Goal: Task Accomplishment & Management: Use online tool/utility

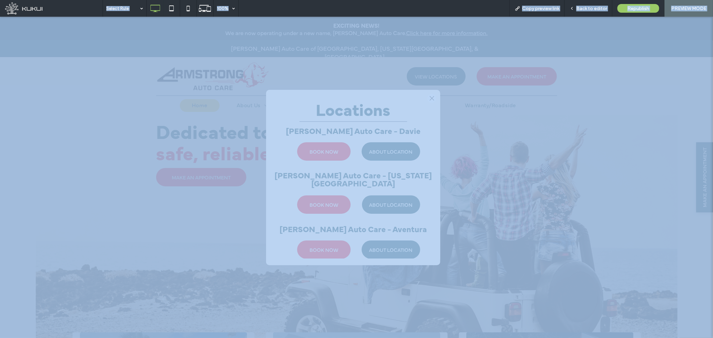
click at [0, 0] on div at bounding box center [0, 0] width 0 height 0
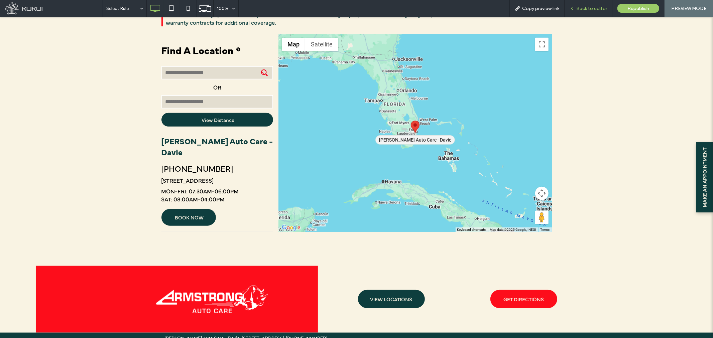
click at [582, 11] on span "Back to editor" at bounding box center [591, 9] width 31 height 6
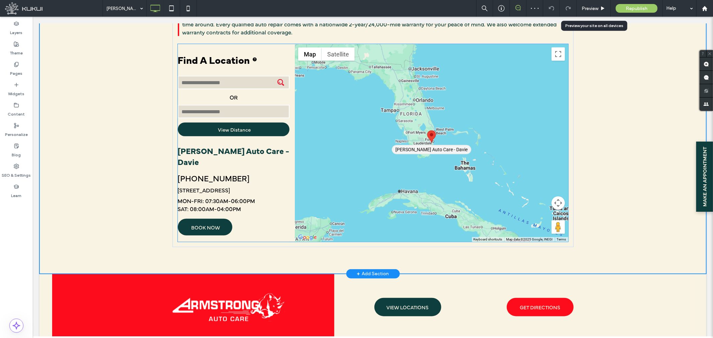
scroll to position [428, 0]
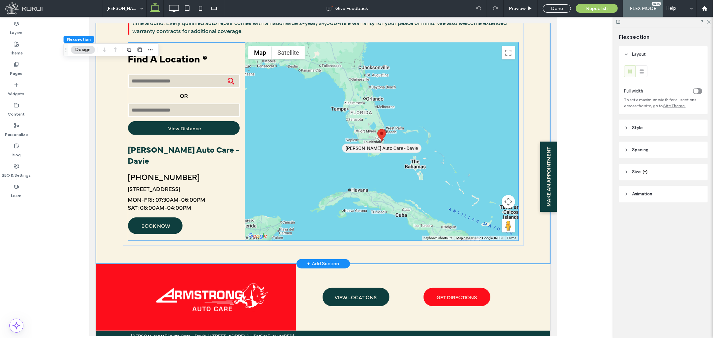
click at [210, 143] on div "[PERSON_NAME] Auto Care - Davie [PHONE_NUMBER] [STREET_ADDRESS] MON-FRI: 07:30A…" at bounding box center [184, 191] width 112 height 97
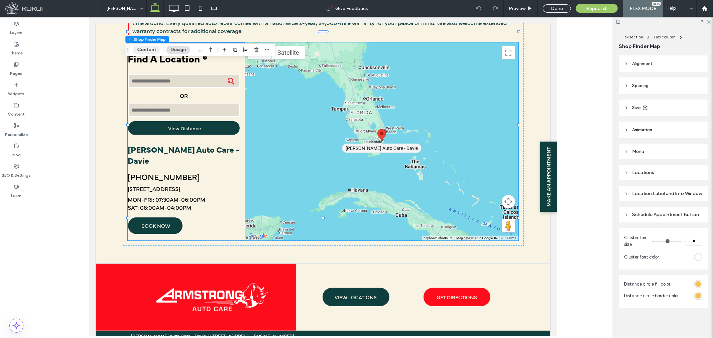
click at [151, 53] on button "Content" at bounding box center [147, 50] width 28 height 8
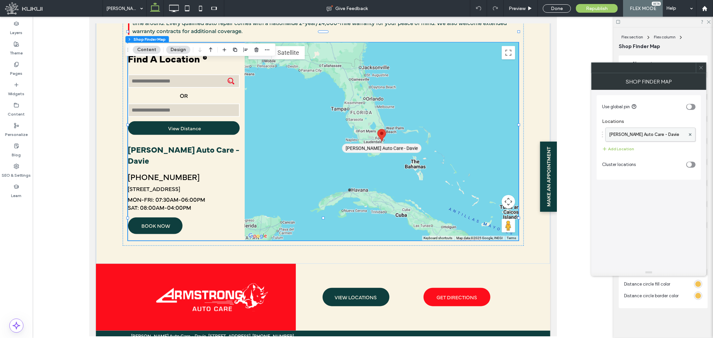
click at [637, 135] on label "[PERSON_NAME] Auto Care - Davie" at bounding box center [647, 134] width 76 height 13
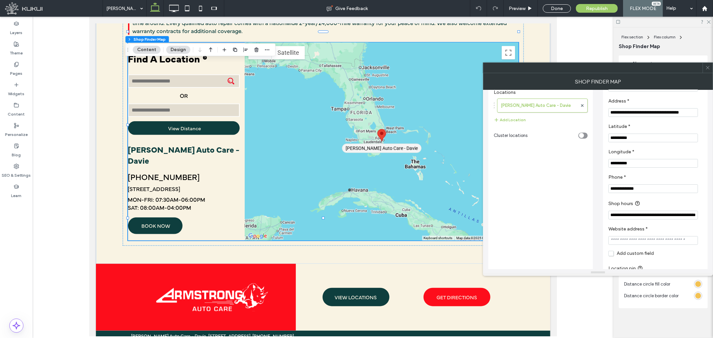
scroll to position [0, 0]
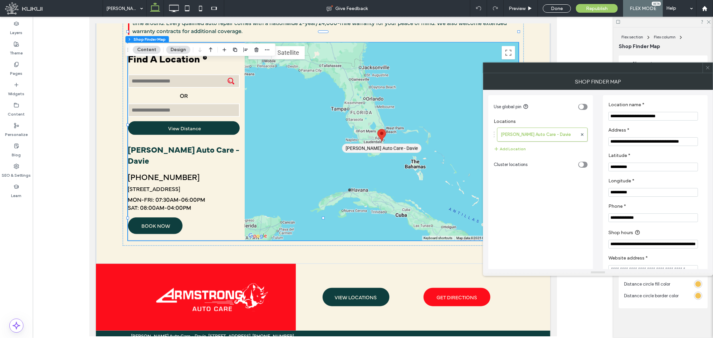
click at [709, 68] on icon at bounding box center [707, 67] width 5 height 5
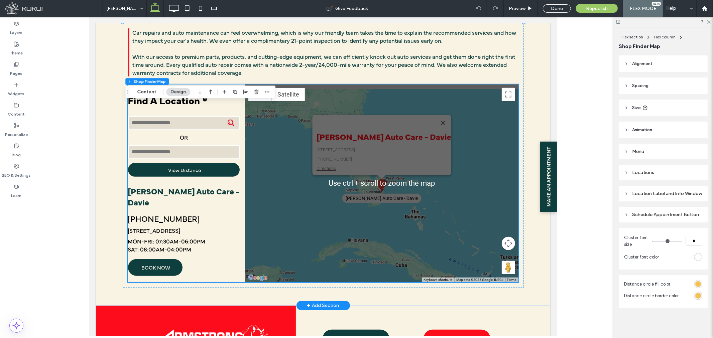
scroll to position [354, 0]
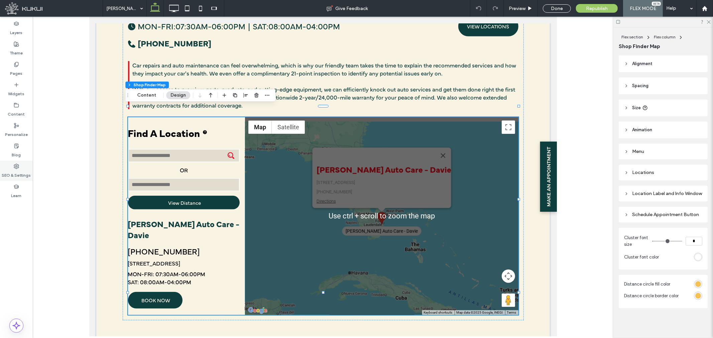
click at [19, 166] on div "SEO & Settings" at bounding box center [16, 171] width 33 height 20
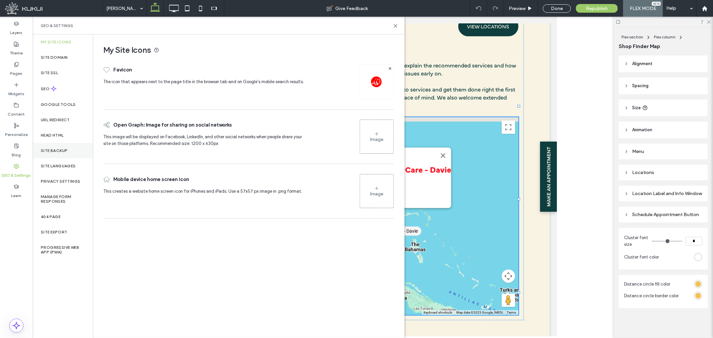
click at [48, 148] on label "Site Backup" at bounding box center [54, 150] width 27 height 5
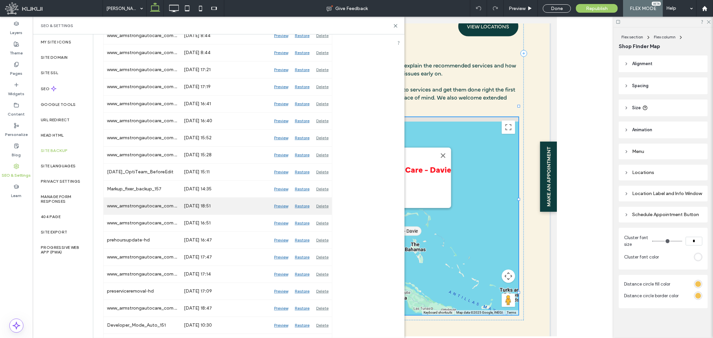
scroll to position [260, 0]
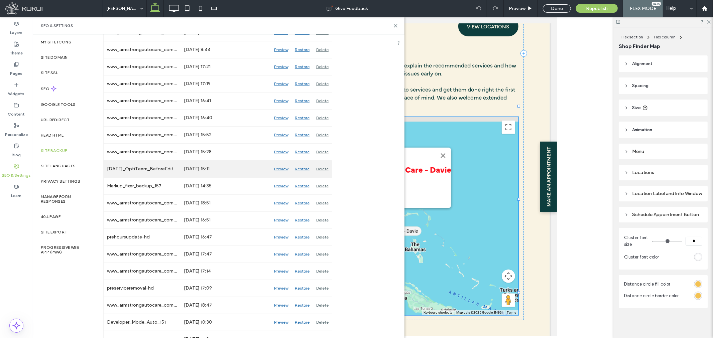
click at [279, 167] on div "Preview" at bounding box center [281, 169] width 21 height 17
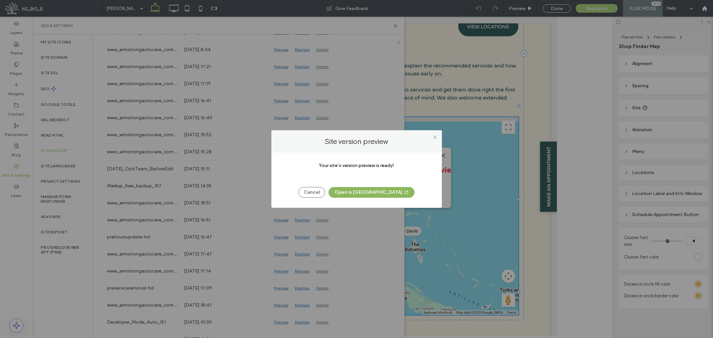
click at [404, 190] on icon "button" at bounding box center [406, 192] width 5 height 5
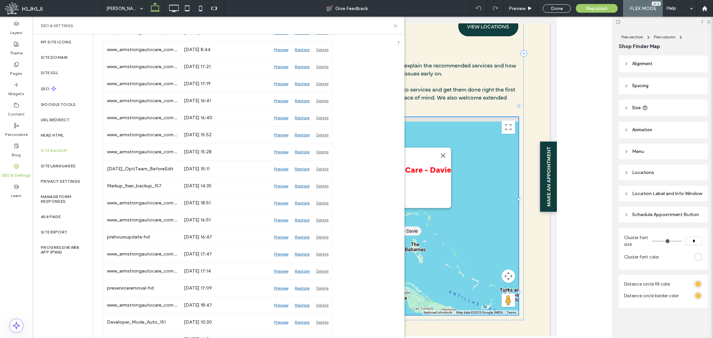
drag, startPoint x: 395, startPoint y: 24, endPoint x: 306, endPoint y: 14, distance: 89.9
click at [395, 24] on icon at bounding box center [395, 25] width 5 height 5
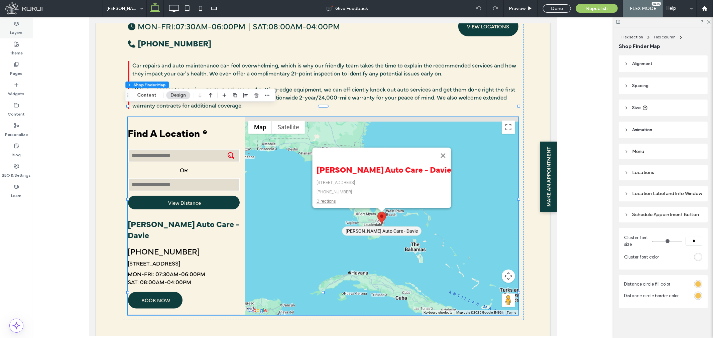
click at [22, 32] on div "Layers" at bounding box center [16, 28] width 33 height 20
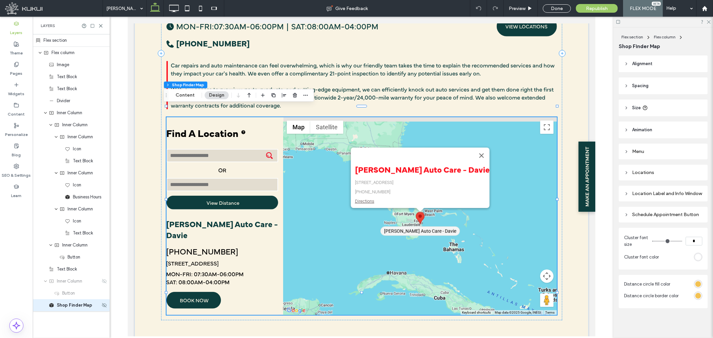
click at [79, 306] on span "Shop Finder Map" at bounding box center [74, 305] width 35 height 7
click at [262, 95] on icon "button" at bounding box center [262, 95] width 5 height 5
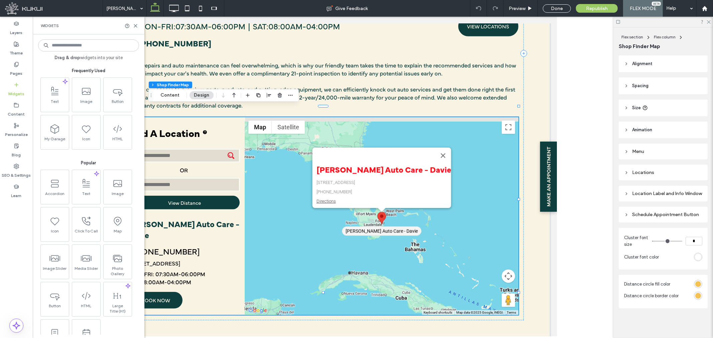
click at [90, 48] on input at bounding box center [88, 45] width 101 height 12
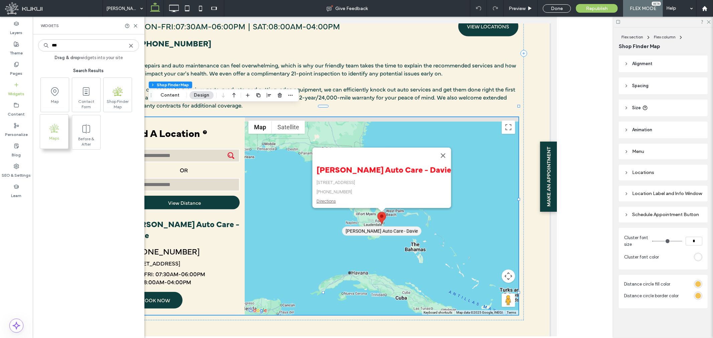
type input "***"
click at [61, 129] on span ".st0{fill-rule:evenodd;clip-rule:evenodd;fill:#82BB26;}" at bounding box center [54, 128] width 28 height 15
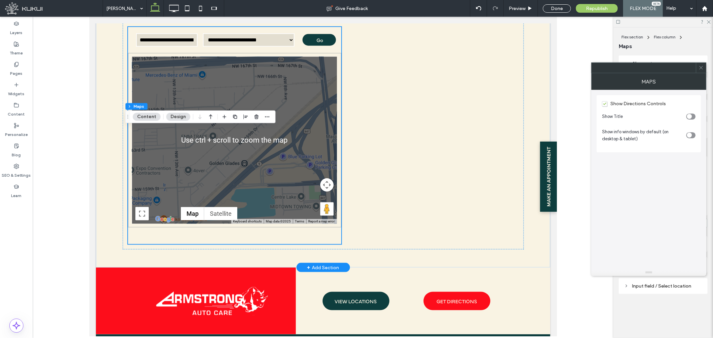
scroll to position [651, 0]
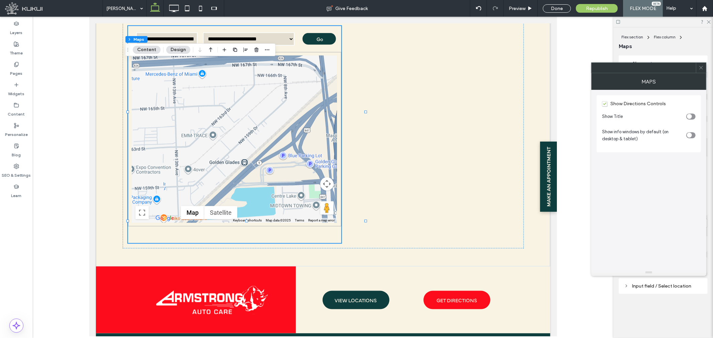
click at [662, 104] on span "Show Directions Controls" at bounding box center [634, 104] width 64 height 6
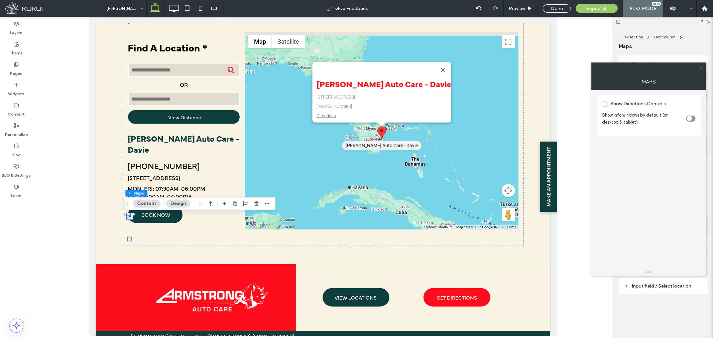
scroll to position [638, 0]
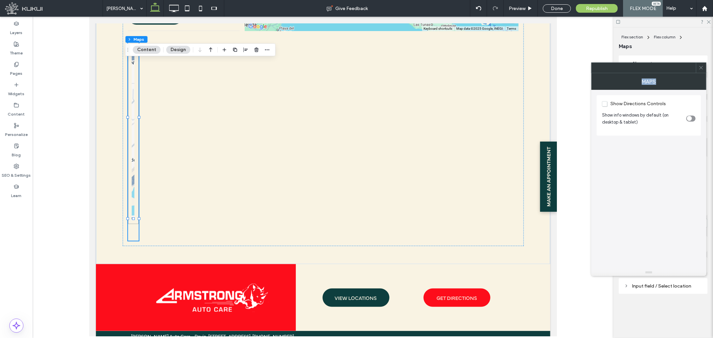
drag, startPoint x: 699, startPoint y: 68, endPoint x: 676, endPoint y: 75, distance: 24.4
click at [676, 75] on div "Maps Show Directions Controls Show info windows by default (on desktop & tablet)" at bounding box center [648, 169] width 115 height 214
click at [703, 67] on div at bounding box center [701, 68] width 10 height 10
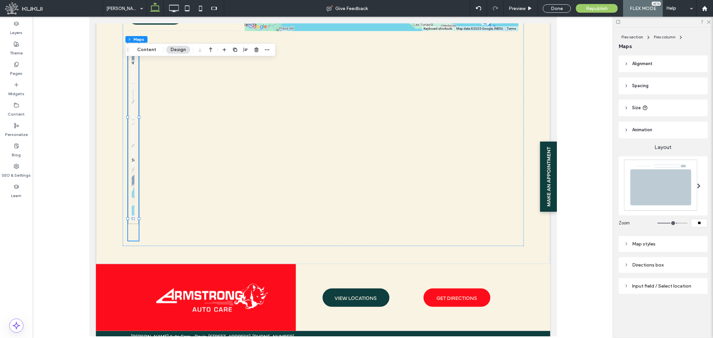
click at [652, 105] on header "Size" at bounding box center [663, 108] width 89 height 17
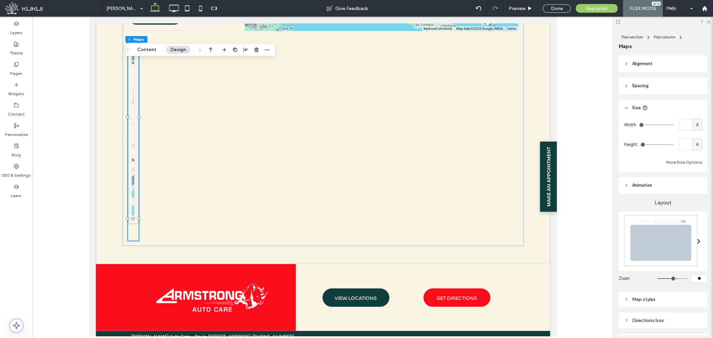
click at [692, 123] on div "A" at bounding box center [697, 125] width 10 height 12
click at [694, 148] on span "%" at bounding box center [693, 148] width 4 height 7
type input "*"
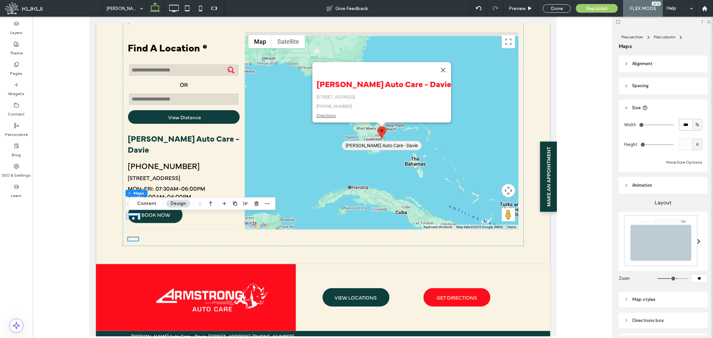
click at [686, 126] on input "***" at bounding box center [685, 125] width 13 height 12
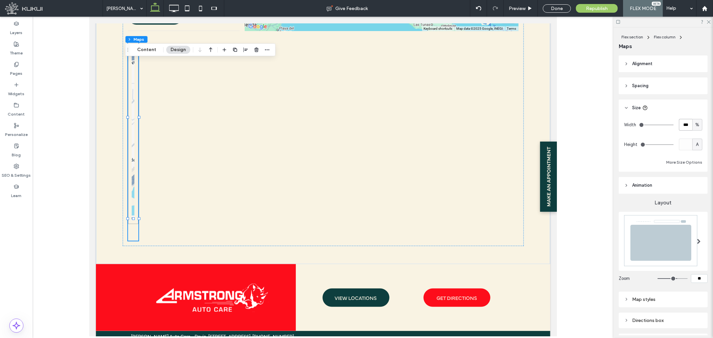
type input "***"
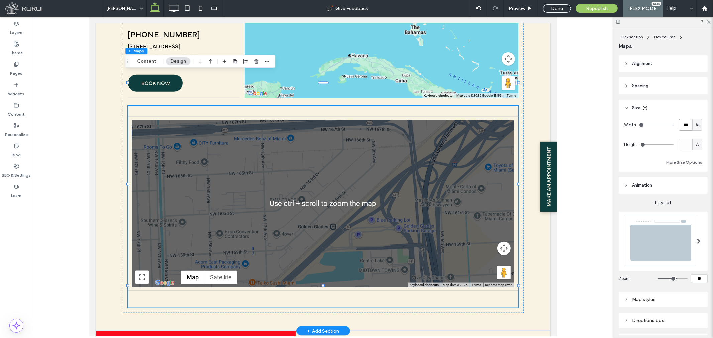
scroll to position [563, 0]
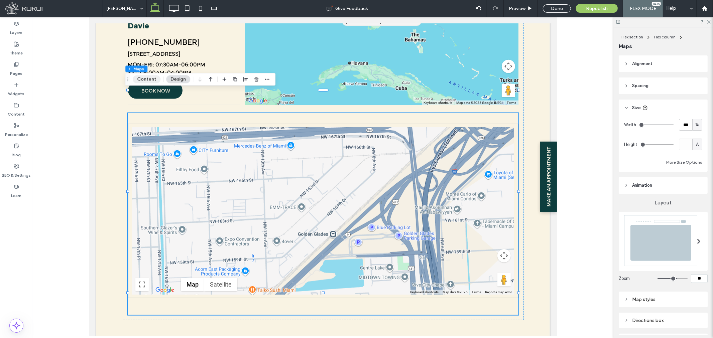
click at [154, 80] on button "Content" at bounding box center [147, 79] width 28 height 8
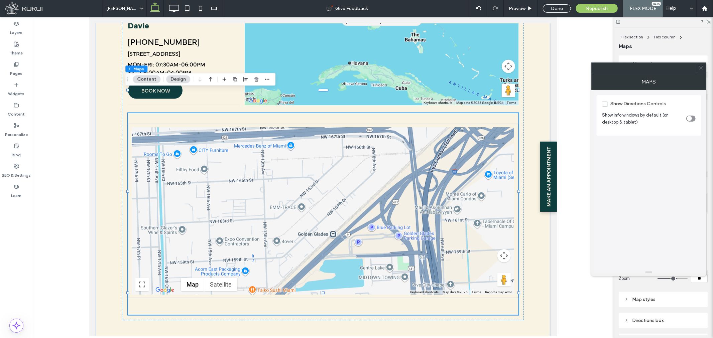
click at [700, 68] on icon at bounding box center [700, 67] width 5 height 5
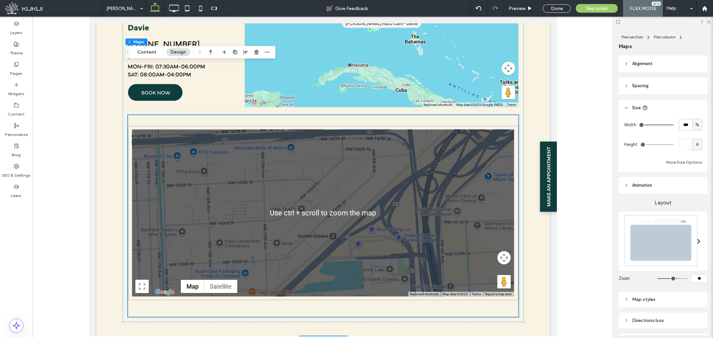
scroll to position [601, 0]
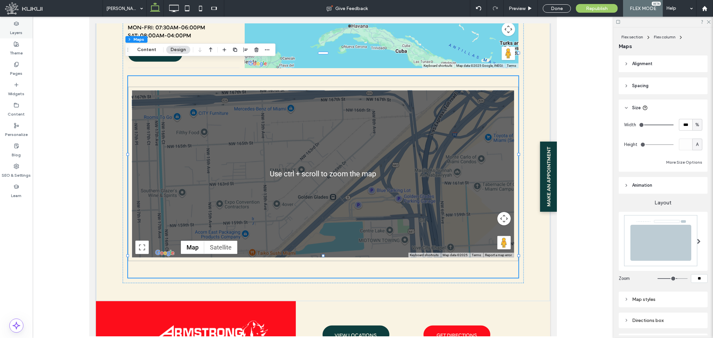
click at [13, 29] on label "Layers" at bounding box center [16, 30] width 12 height 9
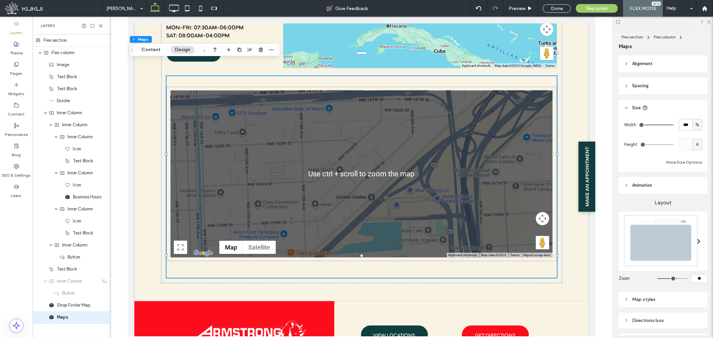
scroll to position [12, 0]
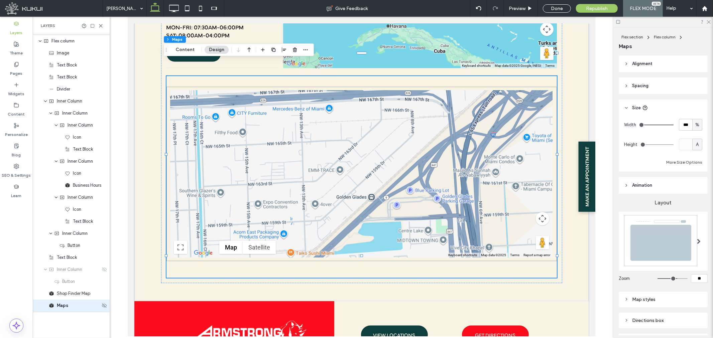
click at [75, 308] on div "Maps" at bounding box center [74, 305] width 51 height 7
click at [296, 54] on div at bounding box center [295, 50] width 8 height 12
click at [295, 51] on use "button" at bounding box center [295, 49] width 4 height 4
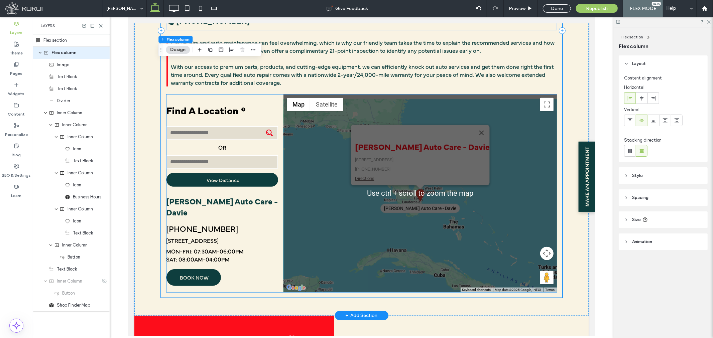
scroll to position [279, 0]
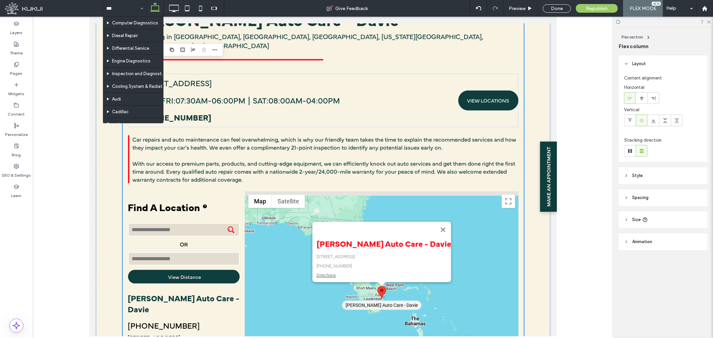
type input "****"
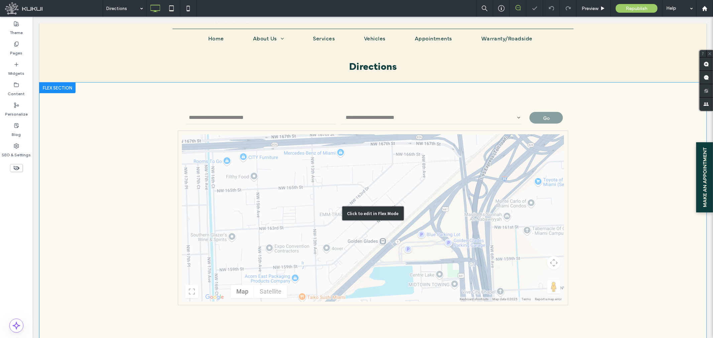
scroll to position [74, 0]
click at [470, 114] on div "Click to edit in Flex Mode" at bounding box center [372, 212] width 667 height 261
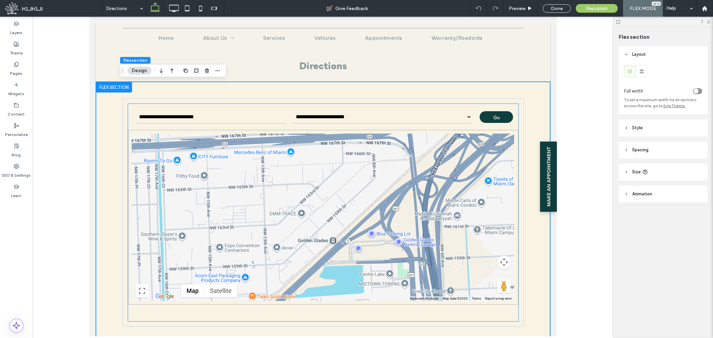
click at [322, 182] on div at bounding box center [323, 217] width 382 height 167
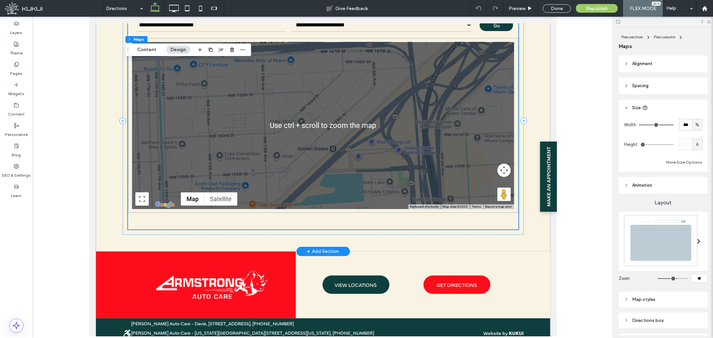
scroll to position [176, 0]
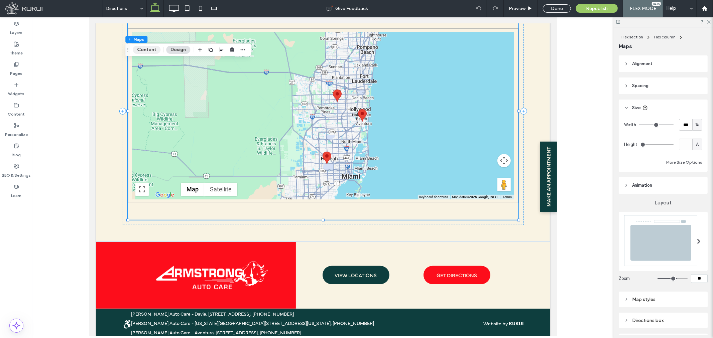
click at [154, 51] on button "Content" at bounding box center [147, 50] width 28 height 8
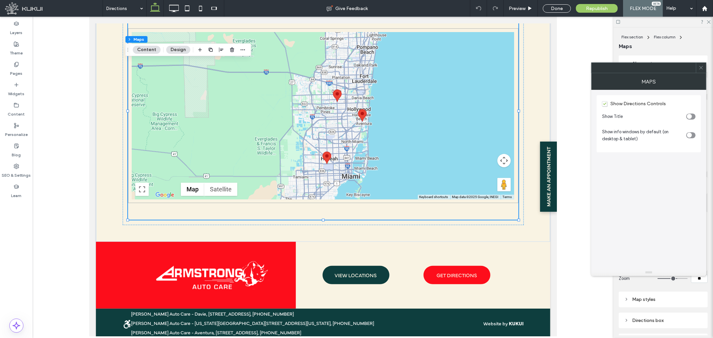
click at [691, 135] on div "toggle" at bounding box center [689, 135] width 5 height 5
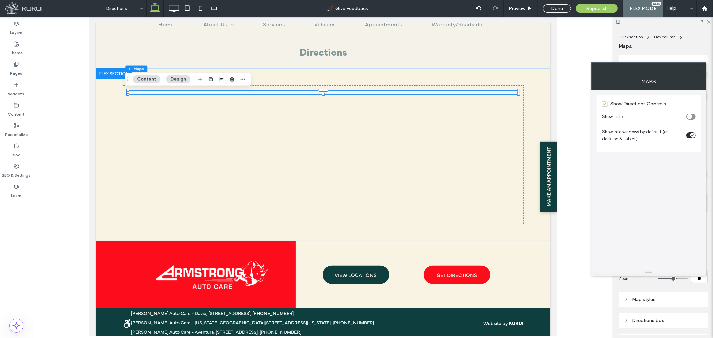
click at [699, 66] on icon at bounding box center [700, 67] width 5 height 5
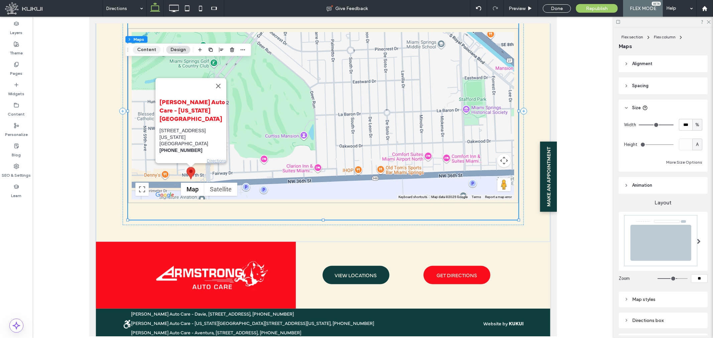
click at [146, 49] on button "Content" at bounding box center [147, 50] width 28 height 8
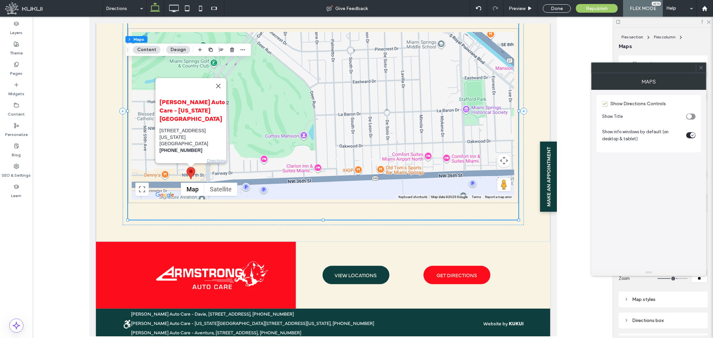
click at [690, 136] on div "toggle" at bounding box center [692, 135] width 5 height 5
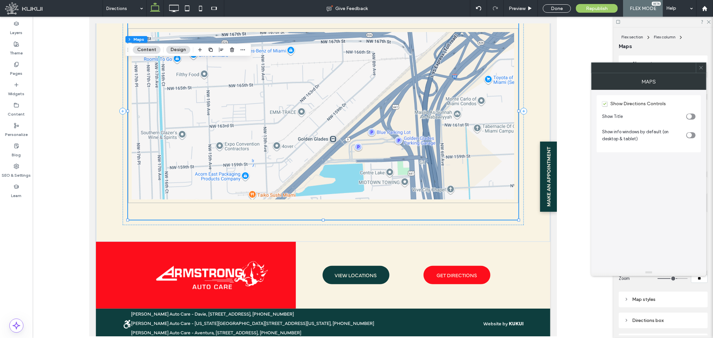
click at [702, 69] on icon at bounding box center [700, 67] width 5 height 5
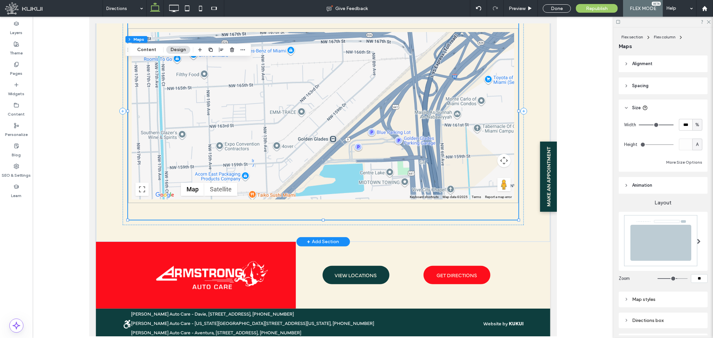
click at [323, 129] on div at bounding box center [323, 115] width 382 height 167
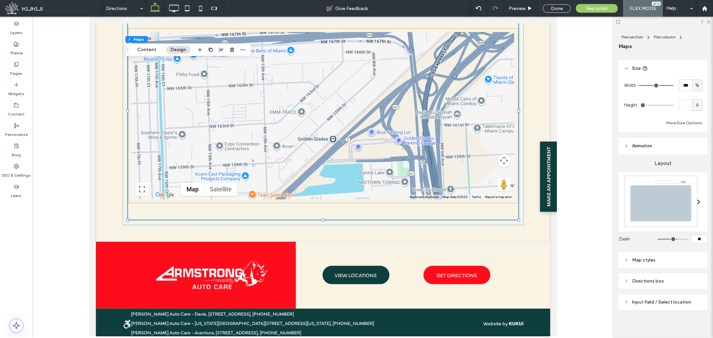
scroll to position [41, 0]
click at [659, 251] on div "Map styles" at bounding box center [663, 259] width 89 height 16
click at [652, 257] on div "Map styles" at bounding box center [663, 259] width 78 height 6
click at [623, 251] on div "Map styles" at bounding box center [663, 259] width 89 height 16
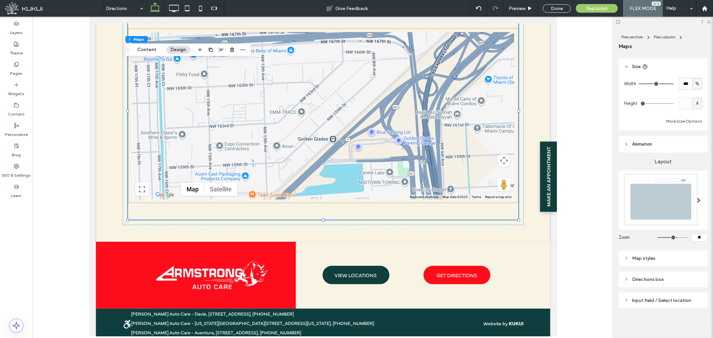
click at [631, 256] on div "Map styles" at bounding box center [663, 259] width 78 height 6
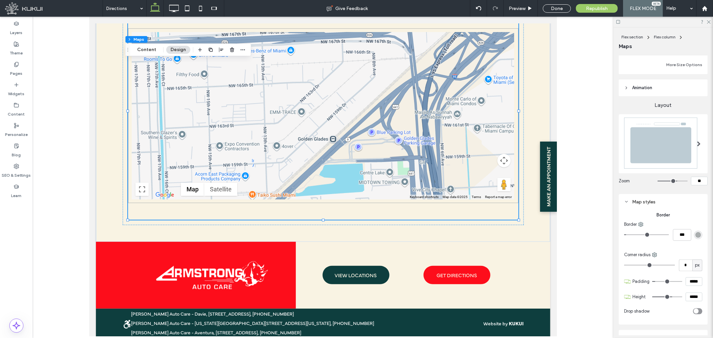
scroll to position [152, 0]
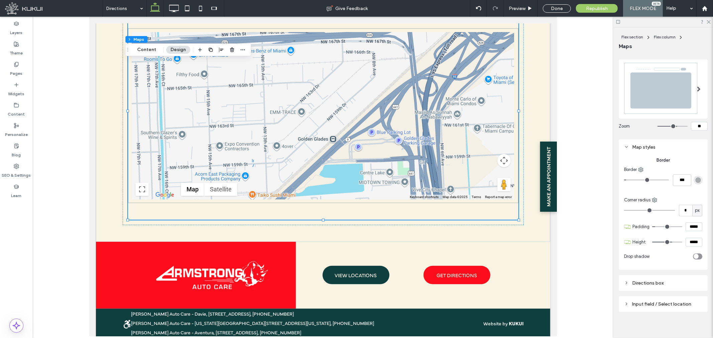
click at [644, 281] on div "Directions box" at bounding box center [663, 283] width 78 height 6
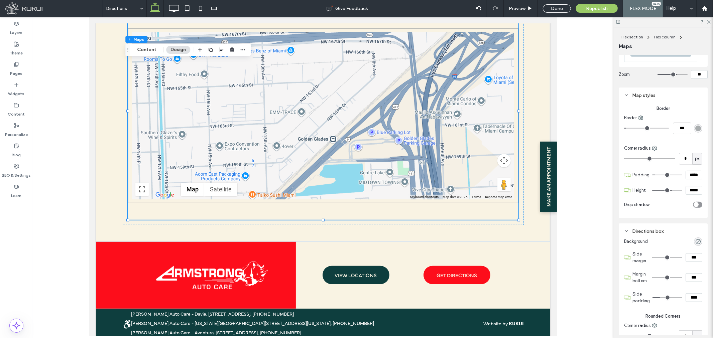
scroll to position [264, 0]
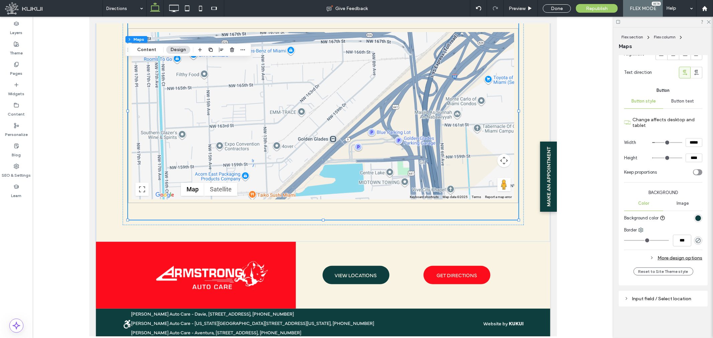
click at [643, 299] on div "Input field / Select location" at bounding box center [663, 299] width 78 height 6
type input "*"
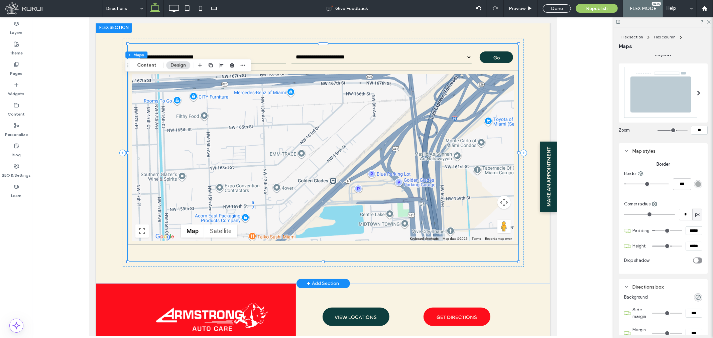
scroll to position [102, 0]
